Goal: Transaction & Acquisition: Purchase product/service

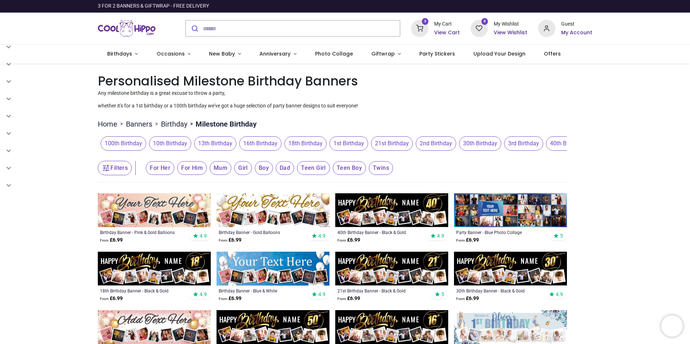
click at [439, 31] on h6 "View Cart" at bounding box center [447, 32] width 26 height 7
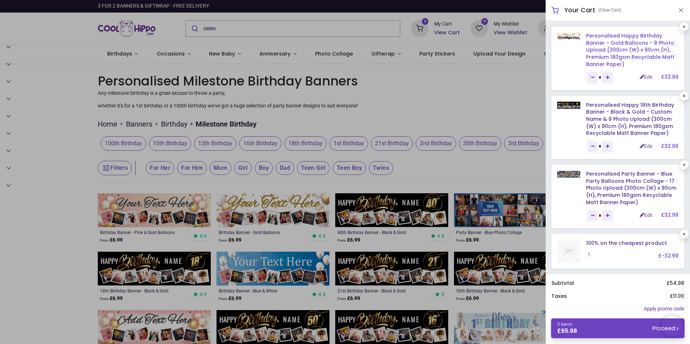
click at [613, 48] on link "Personalised Happy Birthday Banner - Gold Balloons - 9 Photo Upload (300cm (W) …" at bounding box center [630, 49] width 88 height 35
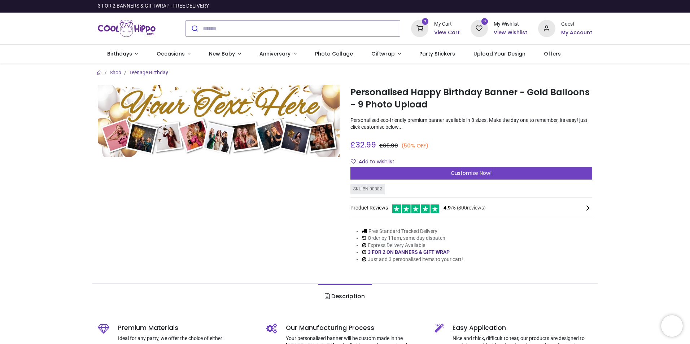
click at [446, 30] on h6 "View Cart" at bounding box center [447, 32] width 26 height 7
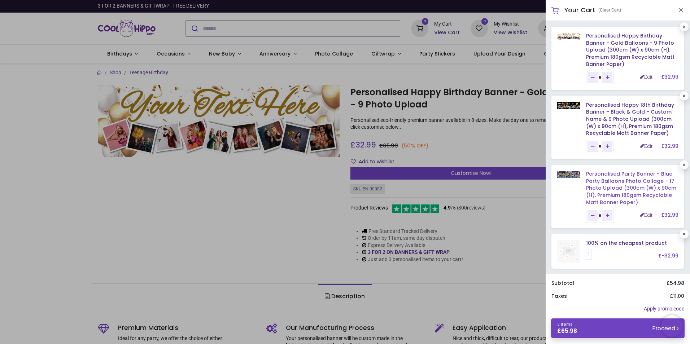
click at [624, 185] on link "Personalised Party Banner - Blue Party Balloons Photo Collage - 17 Photo Upload…" at bounding box center [631, 187] width 90 height 35
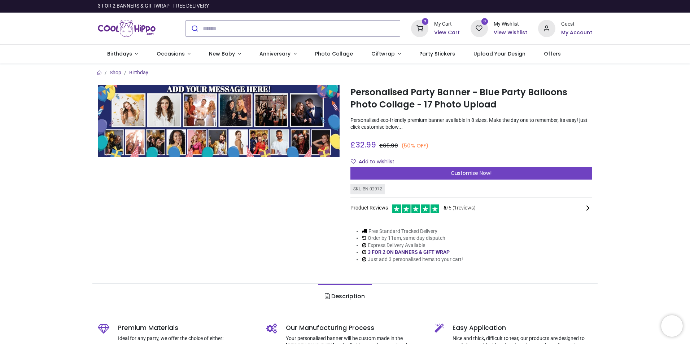
click at [448, 33] on h6 "View Cart" at bounding box center [447, 32] width 26 height 7
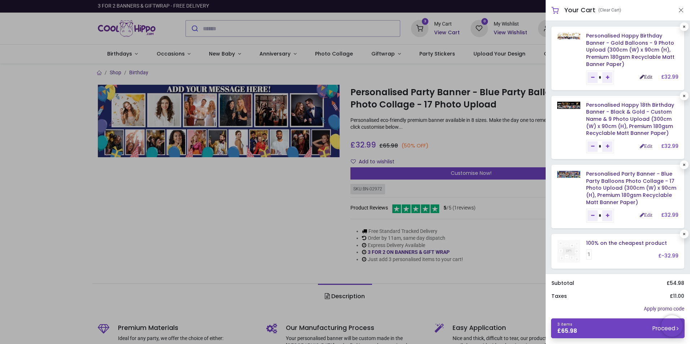
click at [643, 78] on link "Edit" at bounding box center [646, 76] width 13 height 5
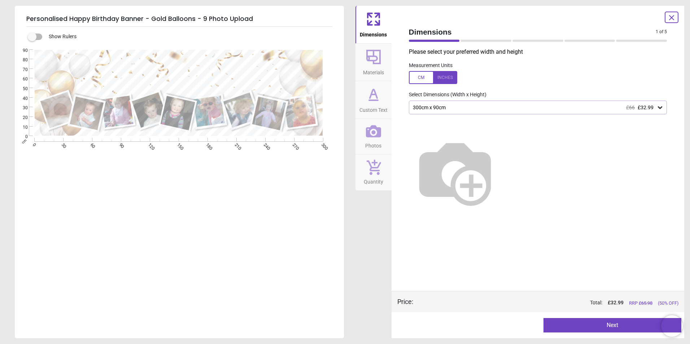
click at [674, 18] on icon at bounding box center [672, 17] width 9 height 9
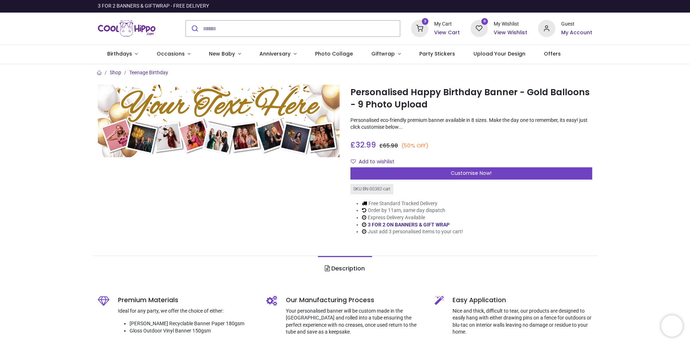
click at [453, 31] on h6 "View Cart" at bounding box center [447, 32] width 26 height 7
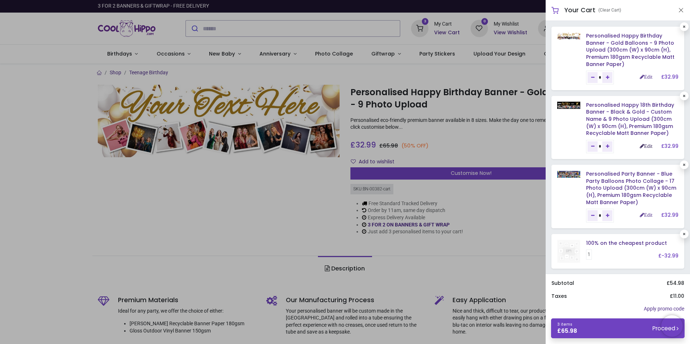
click at [647, 146] on link "Edit" at bounding box center [646, 146] width 13 height 5
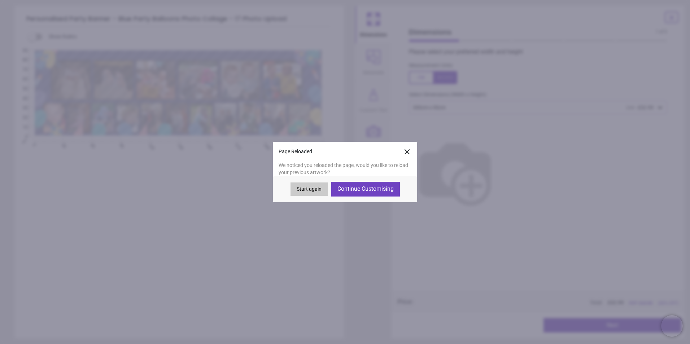
click at [371, 191] on button "Continue Customising" at bounding box center [365, 189] width 69 height 14
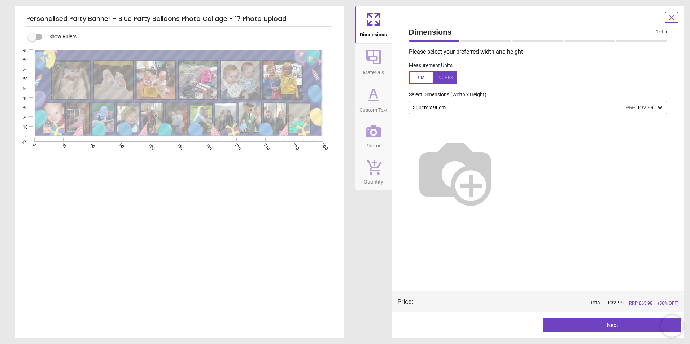
type textarea "**********"
click at [672, 17] on icon at bounding box center [672, 17] width 9 height 9
